Goal: Browse casually

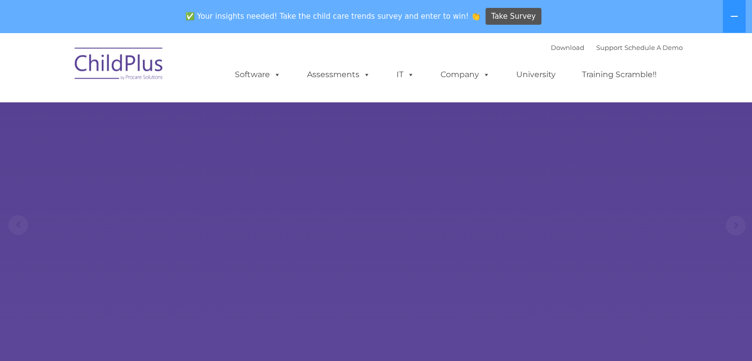
select select "MEDIUM"
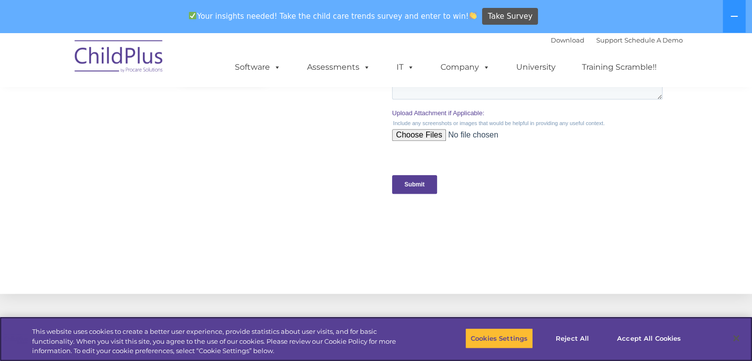
scroll to position [988, 0]
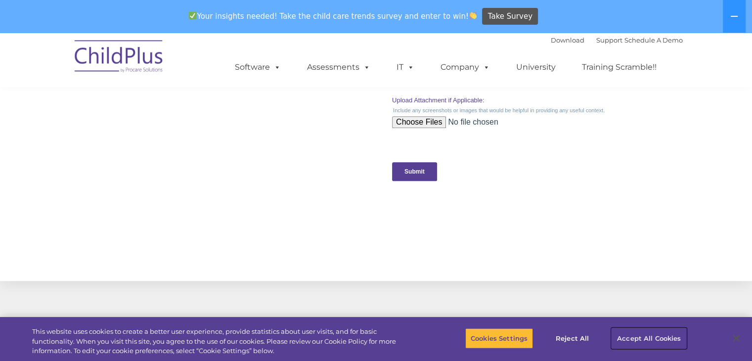
click at [643, 340] on button "Accept All Cookies" at bounding box center [649, 338] width 75 height 21
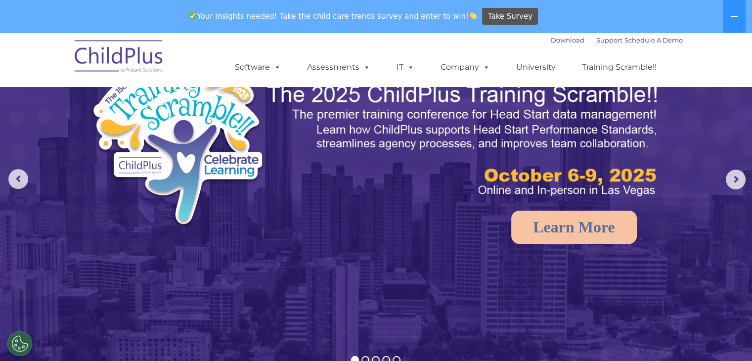
scroll to position [0, 0]
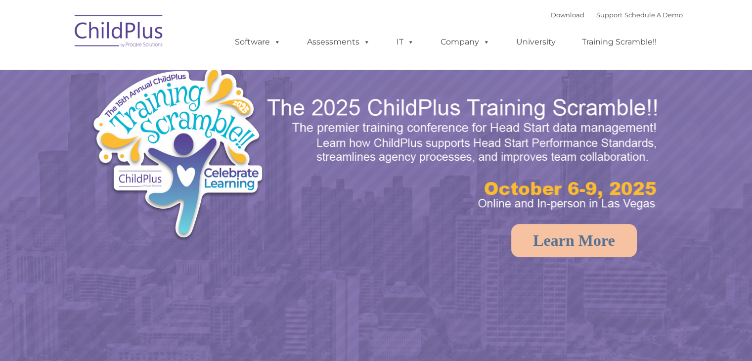
select select "MEDIUM"
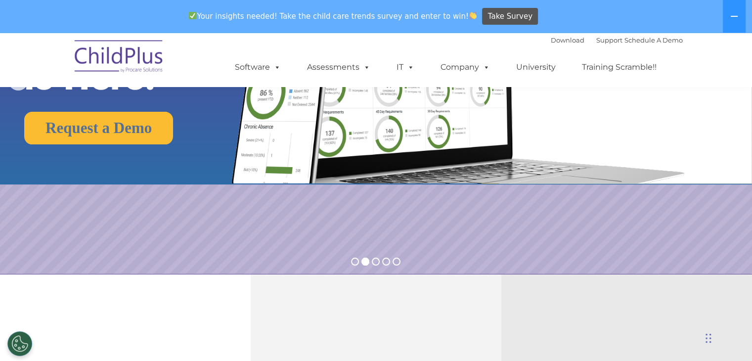
scroll to position [211, 0]
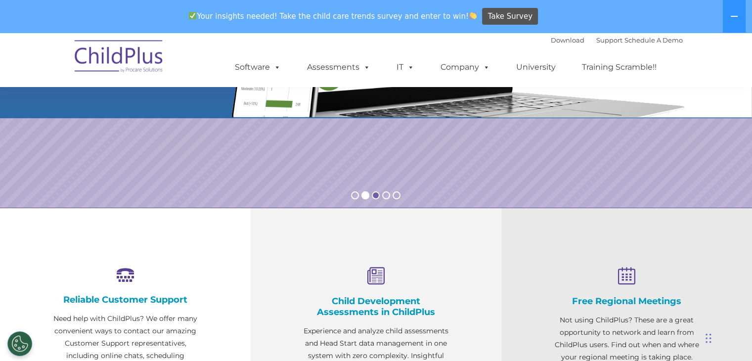
click at [373, 194] on rs-bullet at bounding box center [376, 195] width 8 height 8
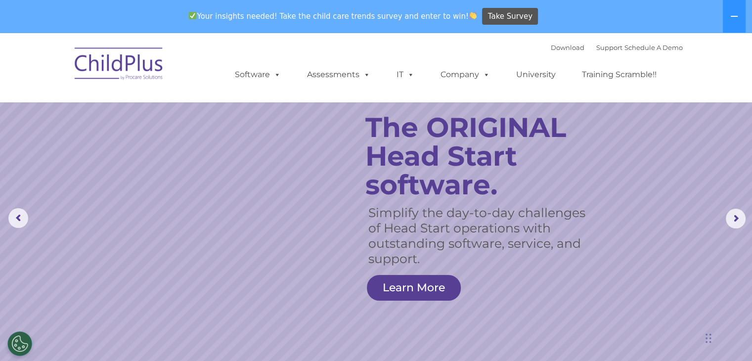
scroll to position [0, 0]
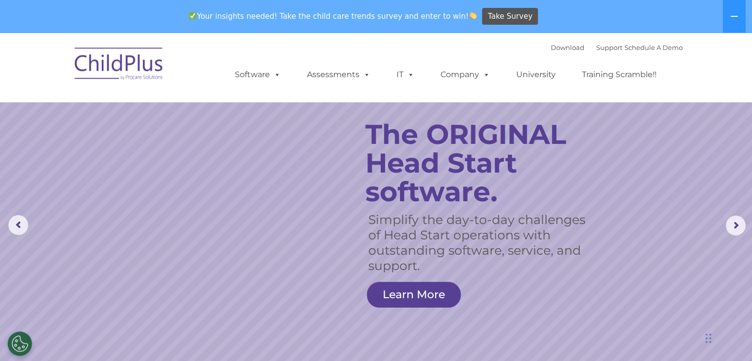
click at [138, 75] on img at bounding box center [119, 65] width 99 height 49
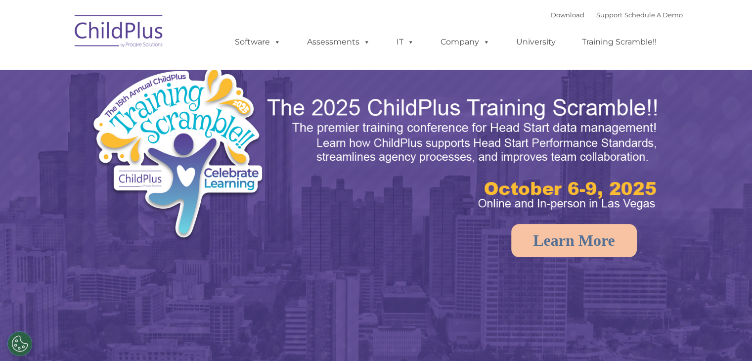
select select "MEDIUM"
